Goal: Information Seeking & Learning: Learn about a topic

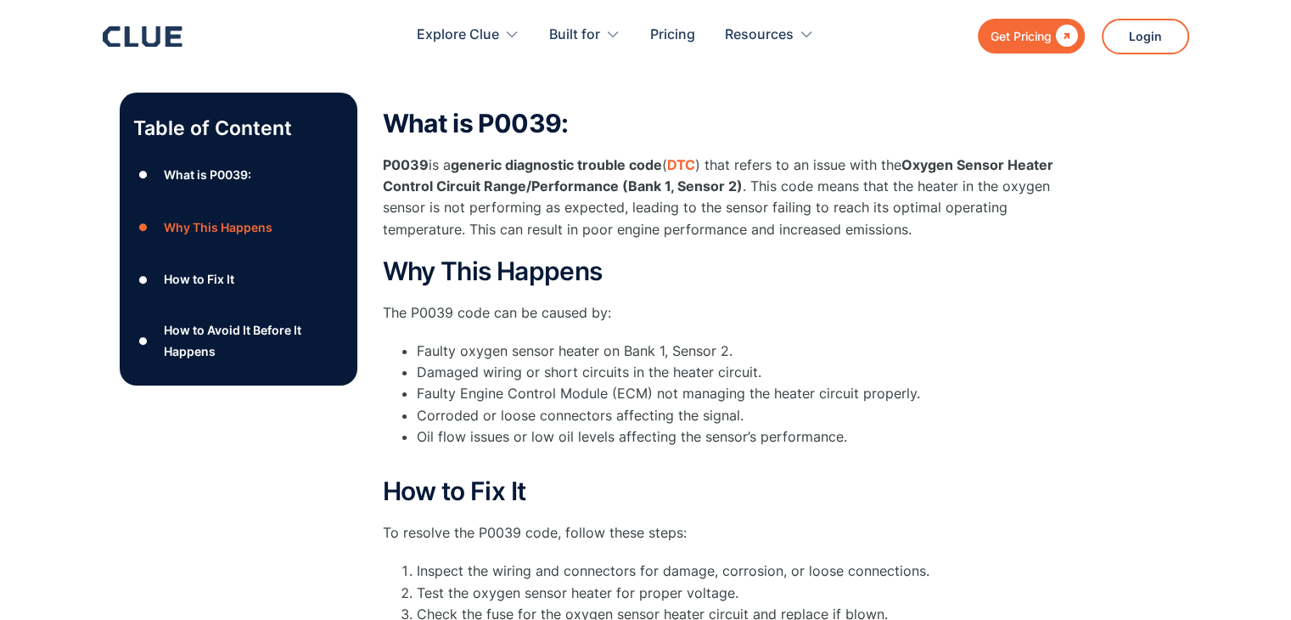
scroll to position [277, 0]
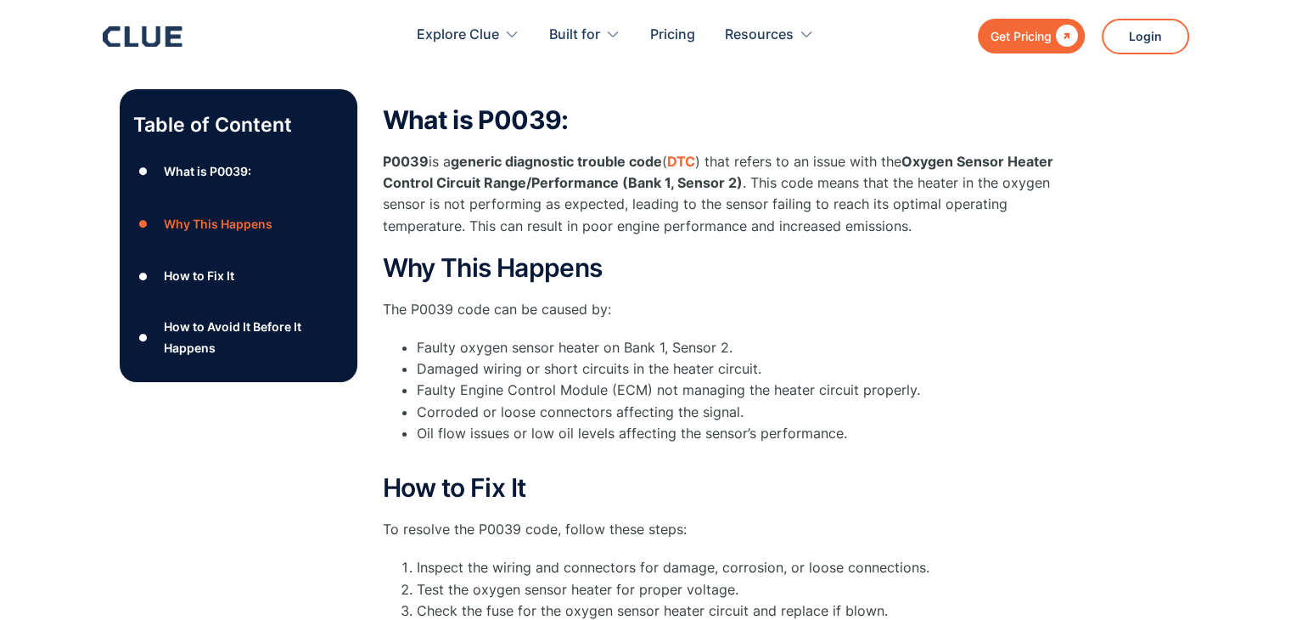
click at [1283, 121] on div "Table of Content ● What is P0039: ● Why This Happens ● How to Fix It ● How to A…" at bounding box center [645, 486] width 1291 height 896
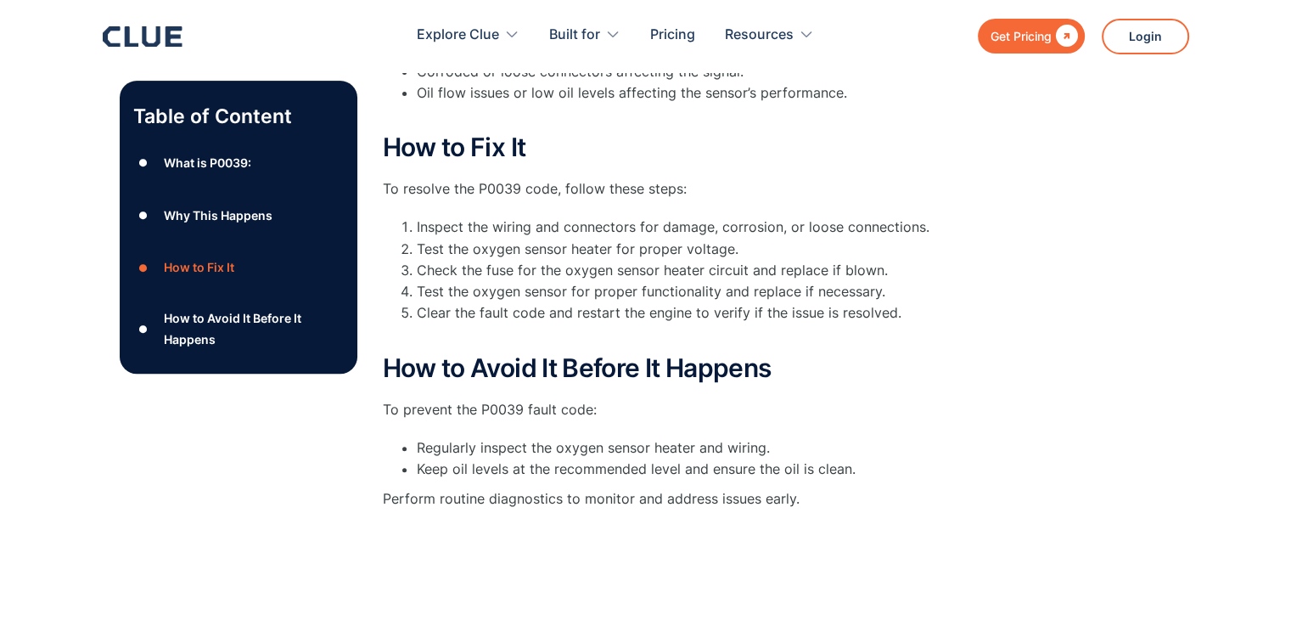
scroll to position [621, 0]
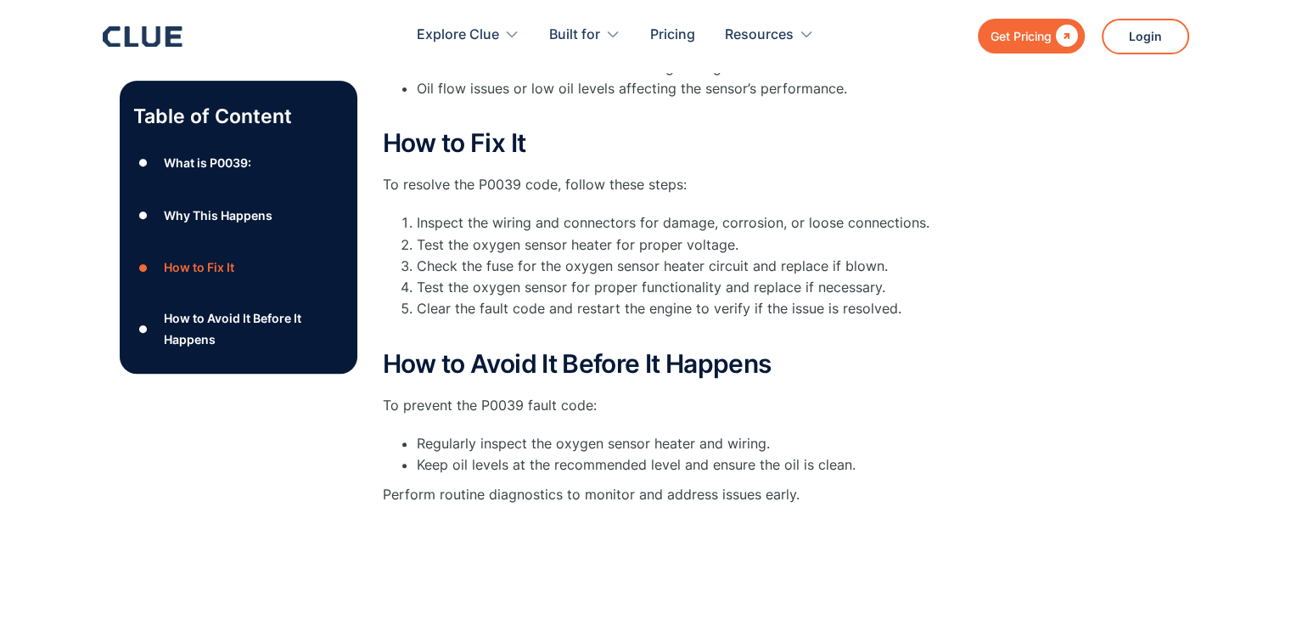
click at [1226, 140] on div "Table of Content ● What is P0039: ● Why This Happens ● How to Fix It ● How to A…" at bounding box center [645, 142] width 1291 height 896
click at [1235, 116] on div "Table of Content ● What is P0039: ● Why This Happens ● How to Fix It ● How to A…" at bounding box center [645, 142] width 1291 height 896
click at [1263, 36] on header "Get Pricing  Explore Clue Solutions Tailored solutions for your construction e…" at bounding box center [645, 36] width 1291 height 72
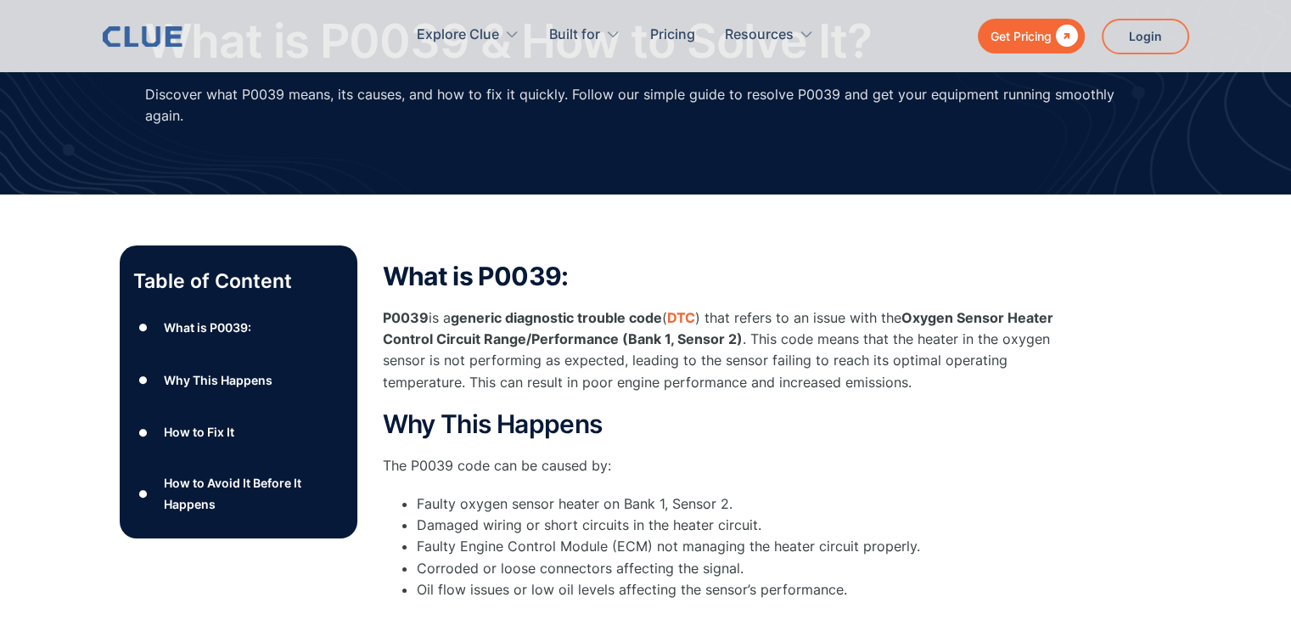
scroll to position [0, 0]
